Goal: Transaction & Acquisition: Download file/media

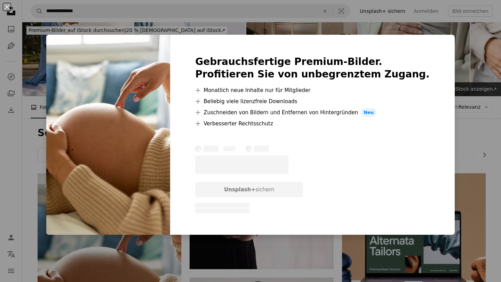
scroll to position [203, 0]
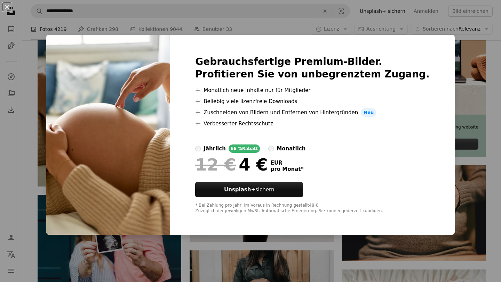
click at [459, 122] on div "An X shape Gebrauchsfertige Premium-Bilder. Profitieren Sie von unbegrenztem Zu…" at bounding box center [250, 141] width 501 height 282
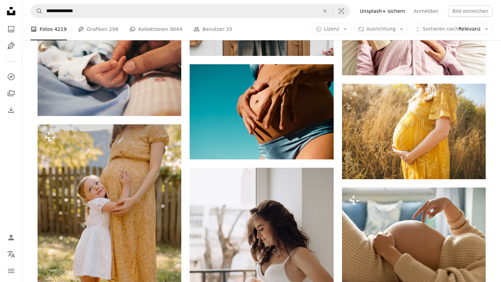
scroll to position [494, 0]
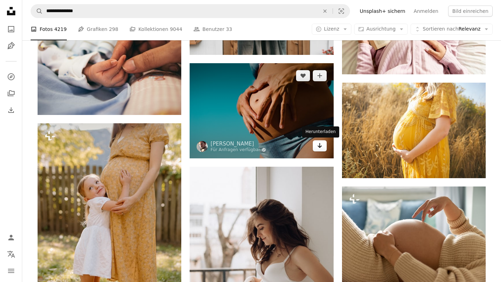
click at [319, 147] on icon "Herunterladen" at bounding box center [319, 145] width 5 height 5
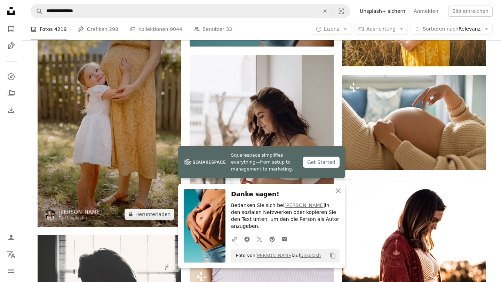
scroll to position [610, 0]
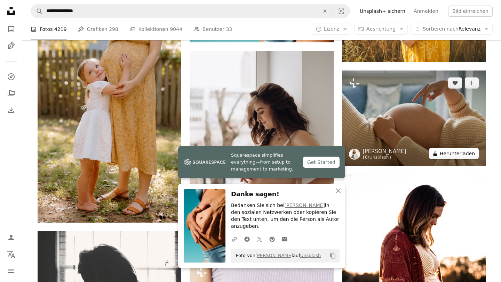
click at [459, 154] on button "A lock Herunterladen" at bounding box center [454, 153] width 50 height 11
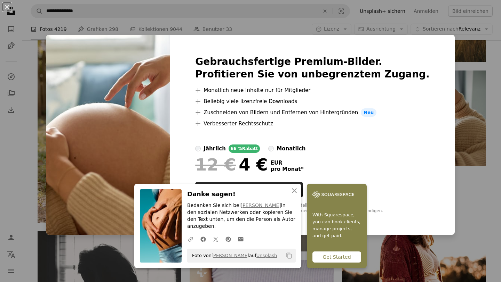
click at [467, 84] on div "An X shape An X shape Schließen Danke sagen! Bedanken Sie sich bei [PERSON_NAME…" at bounding box center [250, 141] width 501 height 282
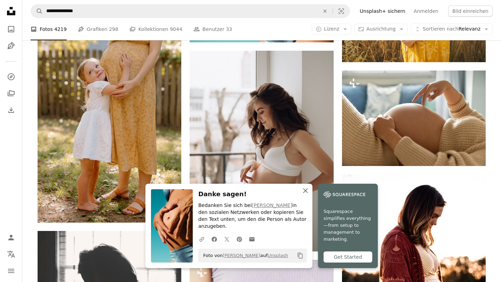
click at [308, 195] on icon "An X shape" at bounding box center [305, 191] width 8 height 8
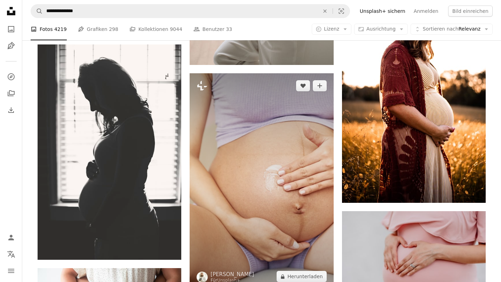
scroll to position [793, 0]
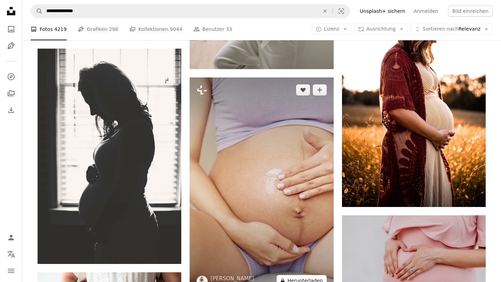
click at [300, 279] on button "A lock Herunterladen" at bounding box center [301, 280] width 50 height 11
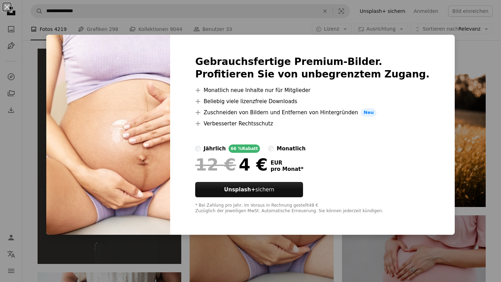
click at [454, 68] on div "An X shape Gebrauchsfertige Premium-Bilder. Profitieren Sie von unbegrenztem Zu…" at bounding box center [250, 141] width 501 height 282
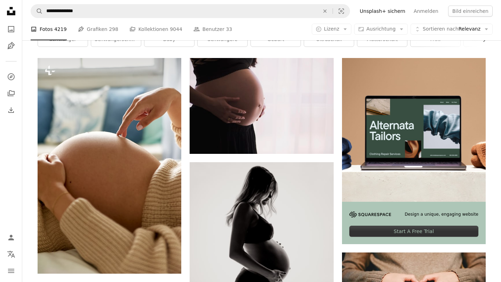
scroll to position [108, 0]
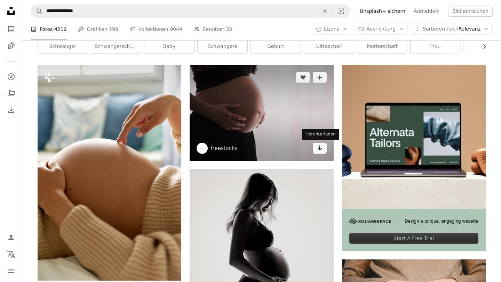
click at [318, 149] on icon "Herunterladen" at bounding box center [319, 148] width 5 height 5
